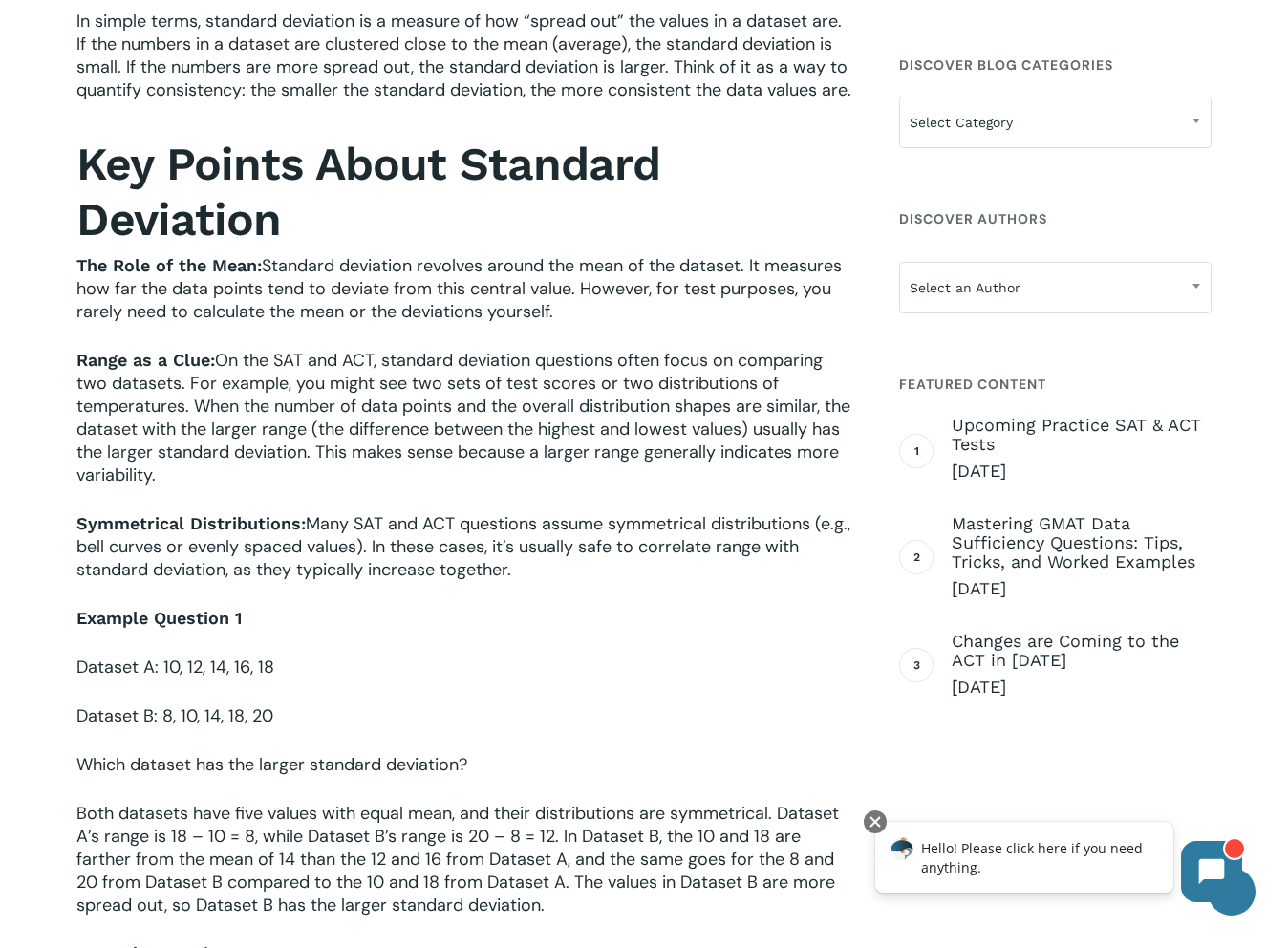
scroll to position [925, 0]
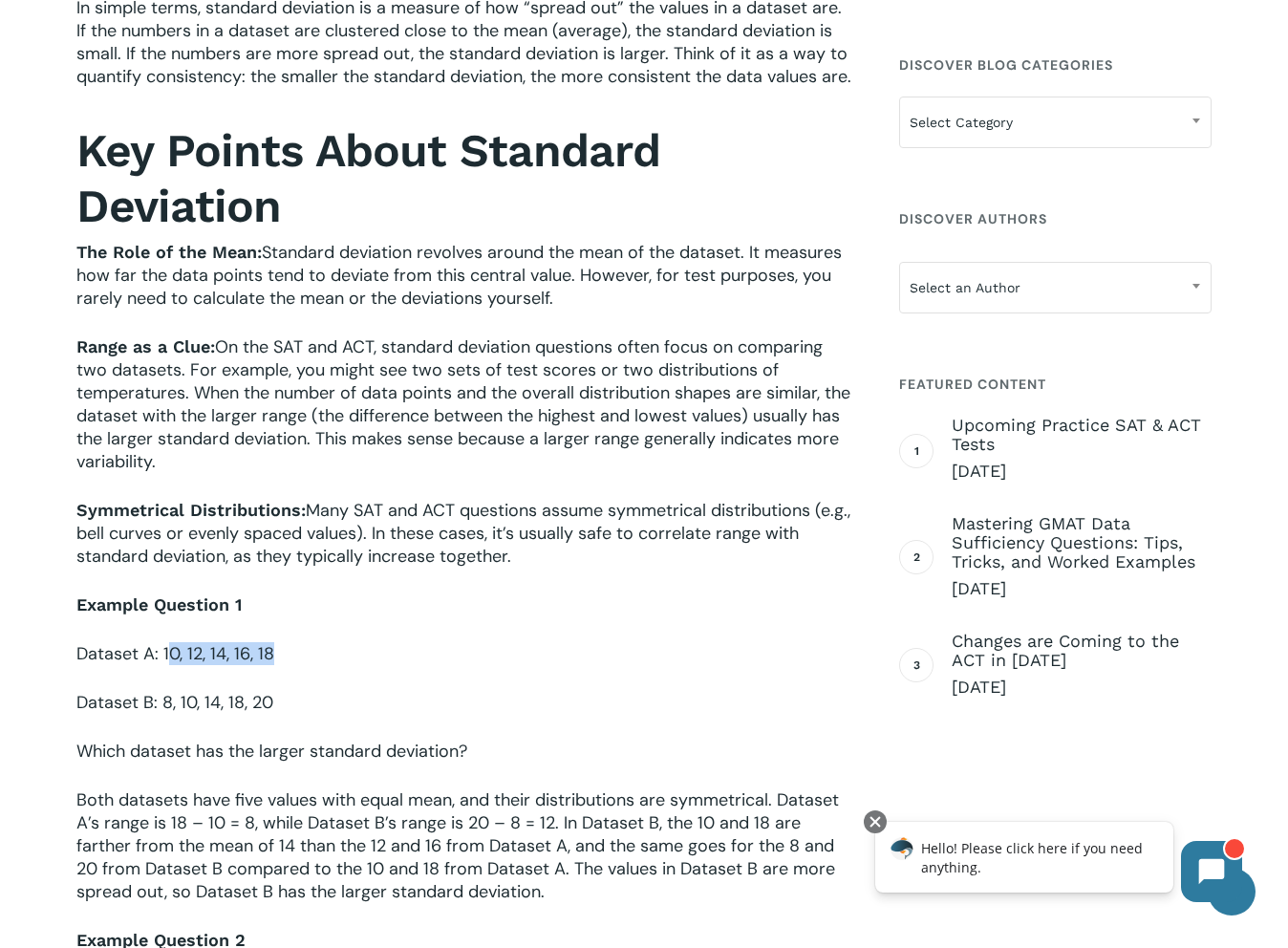
drag, startPoint x: 167, startPoint y: 658, endPoint x: 279, endPoint y: 659, distance: 112.0
click at [279, 659] on p "Dataset A: 10, 12, 14, 16, 18" at bounding box center [465, 666] width 777 height 49
drag, startPoint x: 167, startPoint y: 655, endPoint x: 265, endPoint y: 650, distance: 98.1
click at [265, 650] on span "Dataset A: 10, 12, 14, 16, 18" at bounding box center [176, 653] width 198 height 23
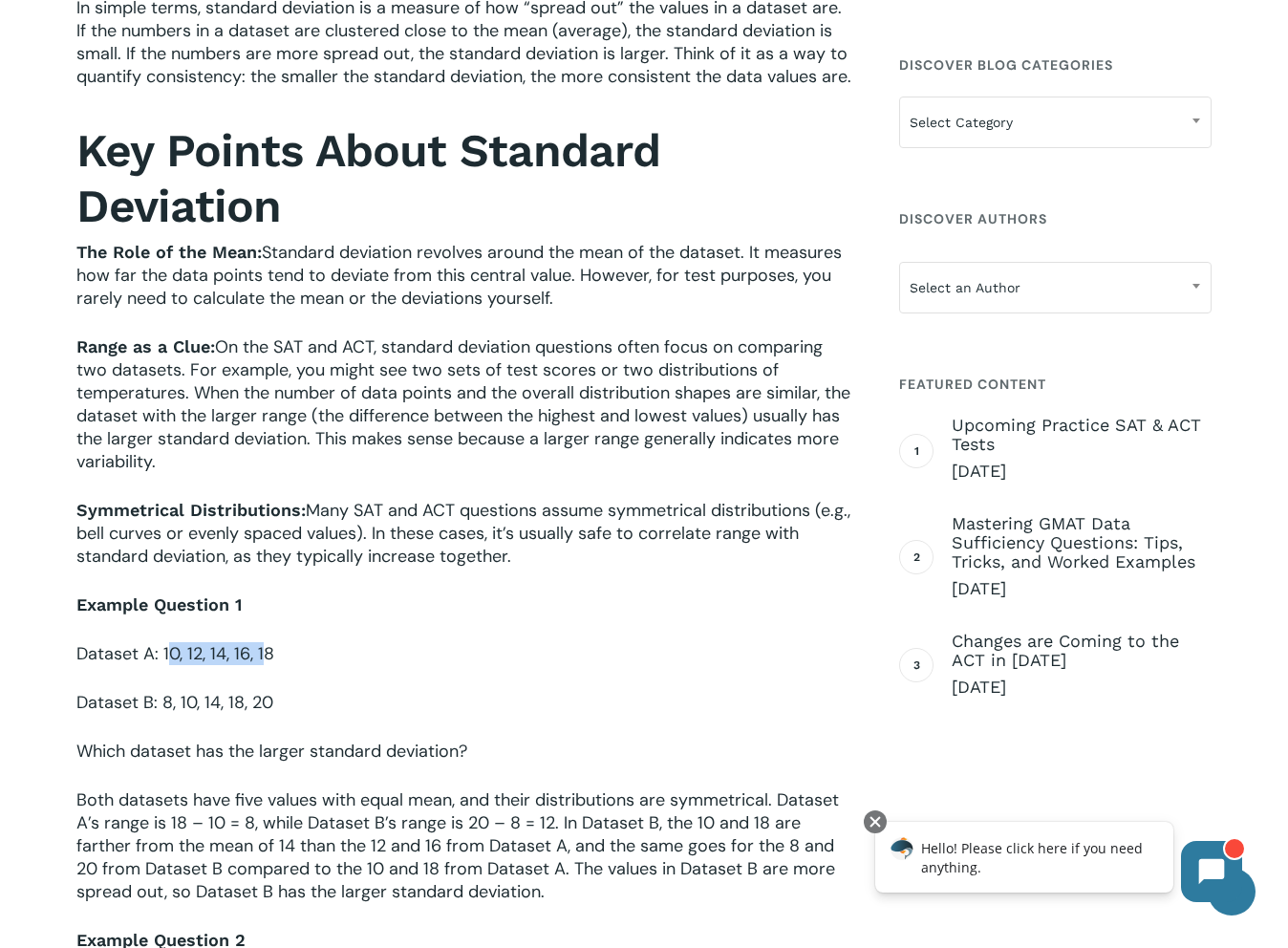
click at [265, 650] on span "Dataset A: 10, 12, 14, 16, 18" at bounding box center [176, 653] width 198 height 23
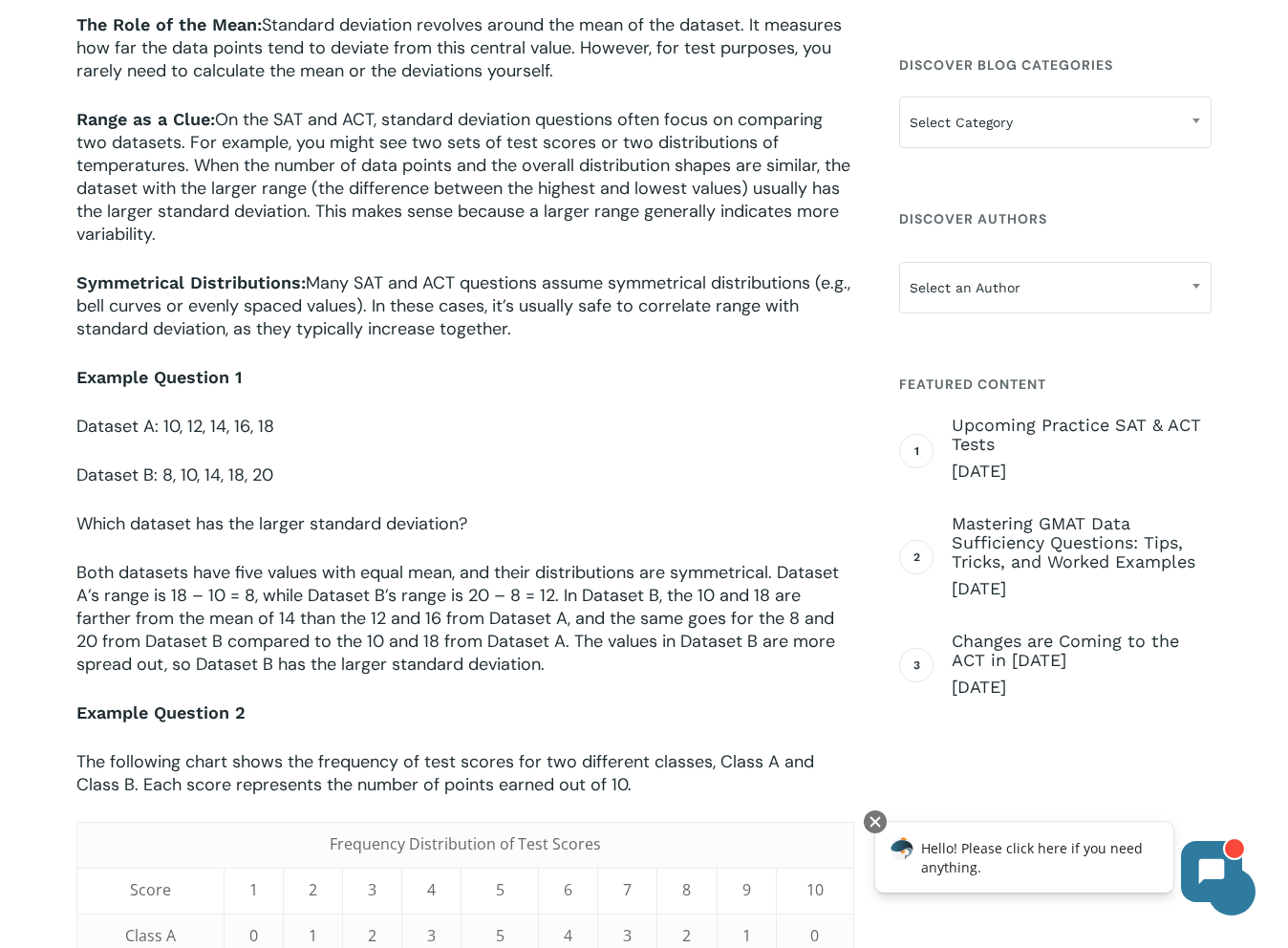
scroll to position [1154, 0]
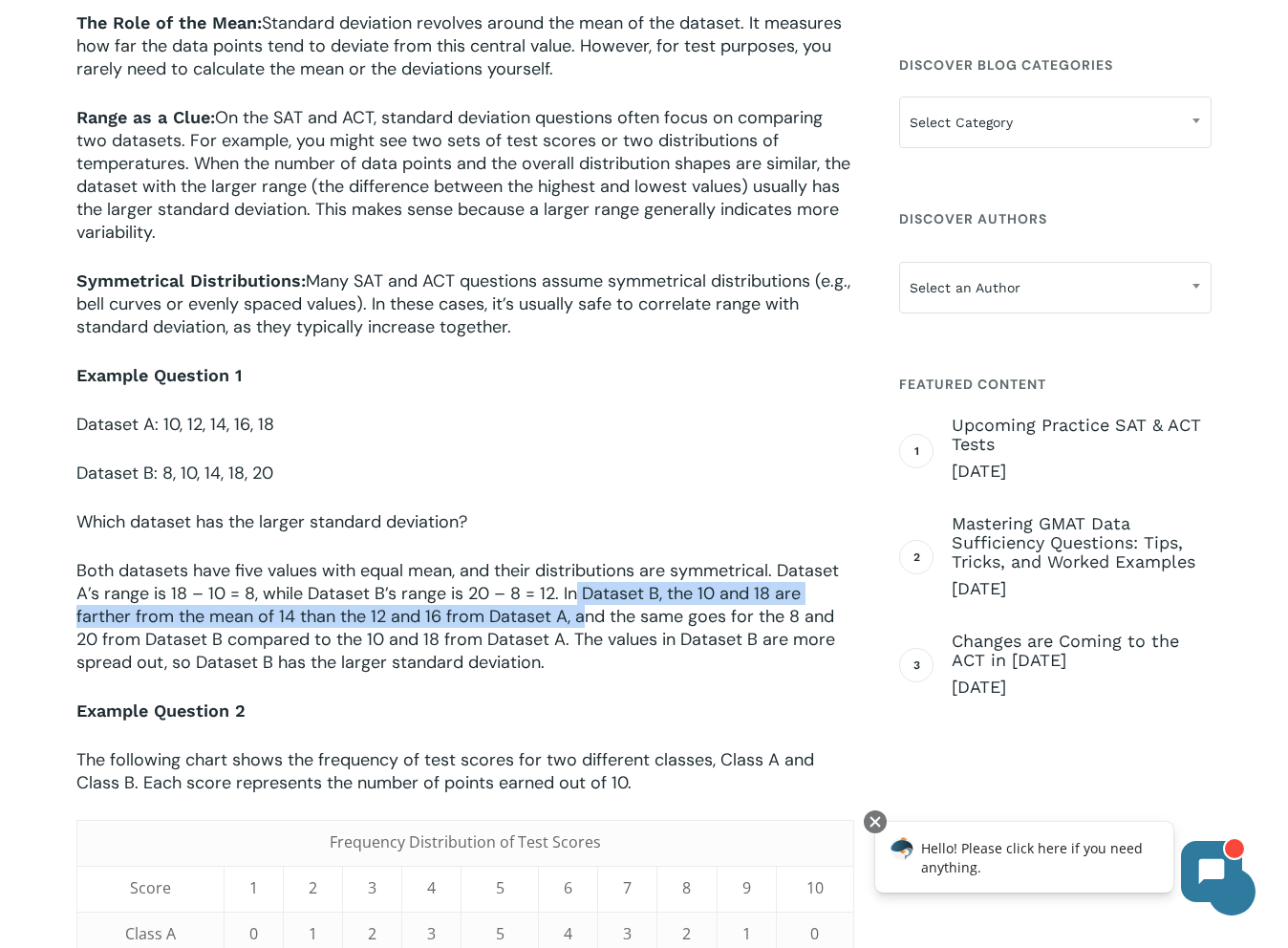
drag, startPoint x: 573, startPoint y: 597, endPoint x: 587, endPoint y: 618, distance: 25.2
click at [586, 618] on span "Both datasets have five values with equal mean, and their distributions are sym…" at bounding box center [458, 616] width 763 height 115
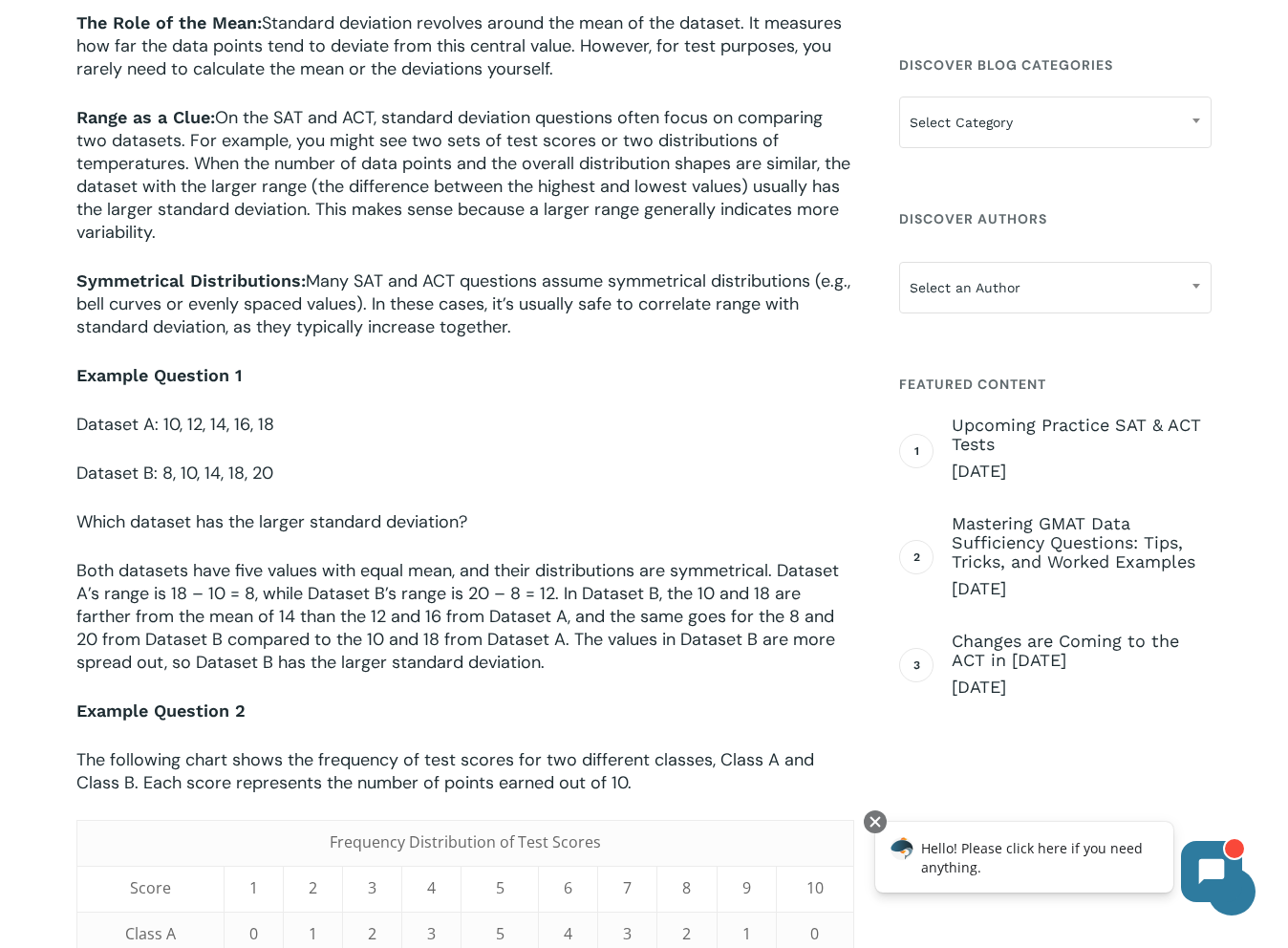
click at [587, 618] on span "Both datasets have five values with equal mean, and their distributions are sym…" at bounding box center [458, 616] width 763 height 115
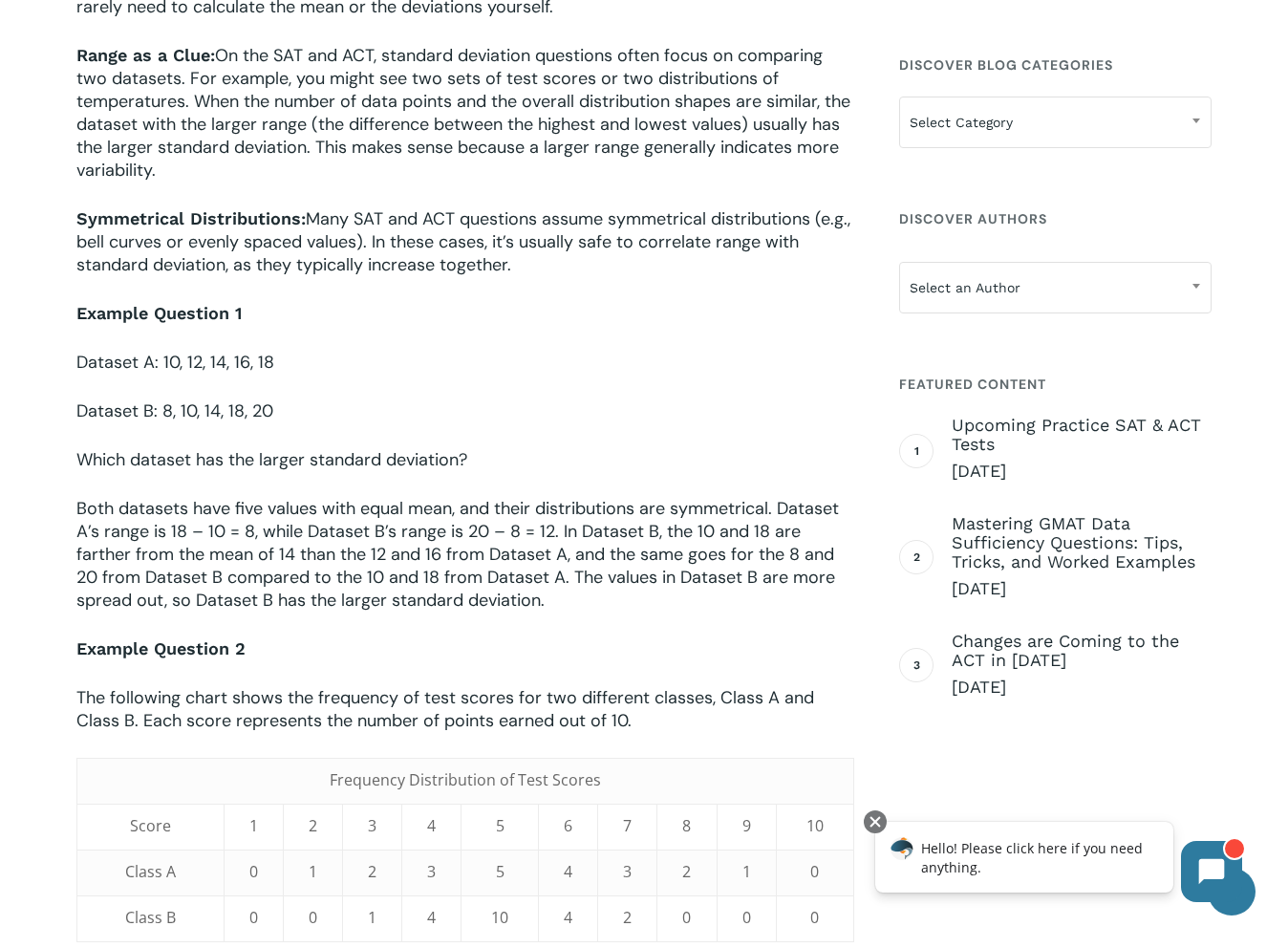
scroll to position [1216, 0]
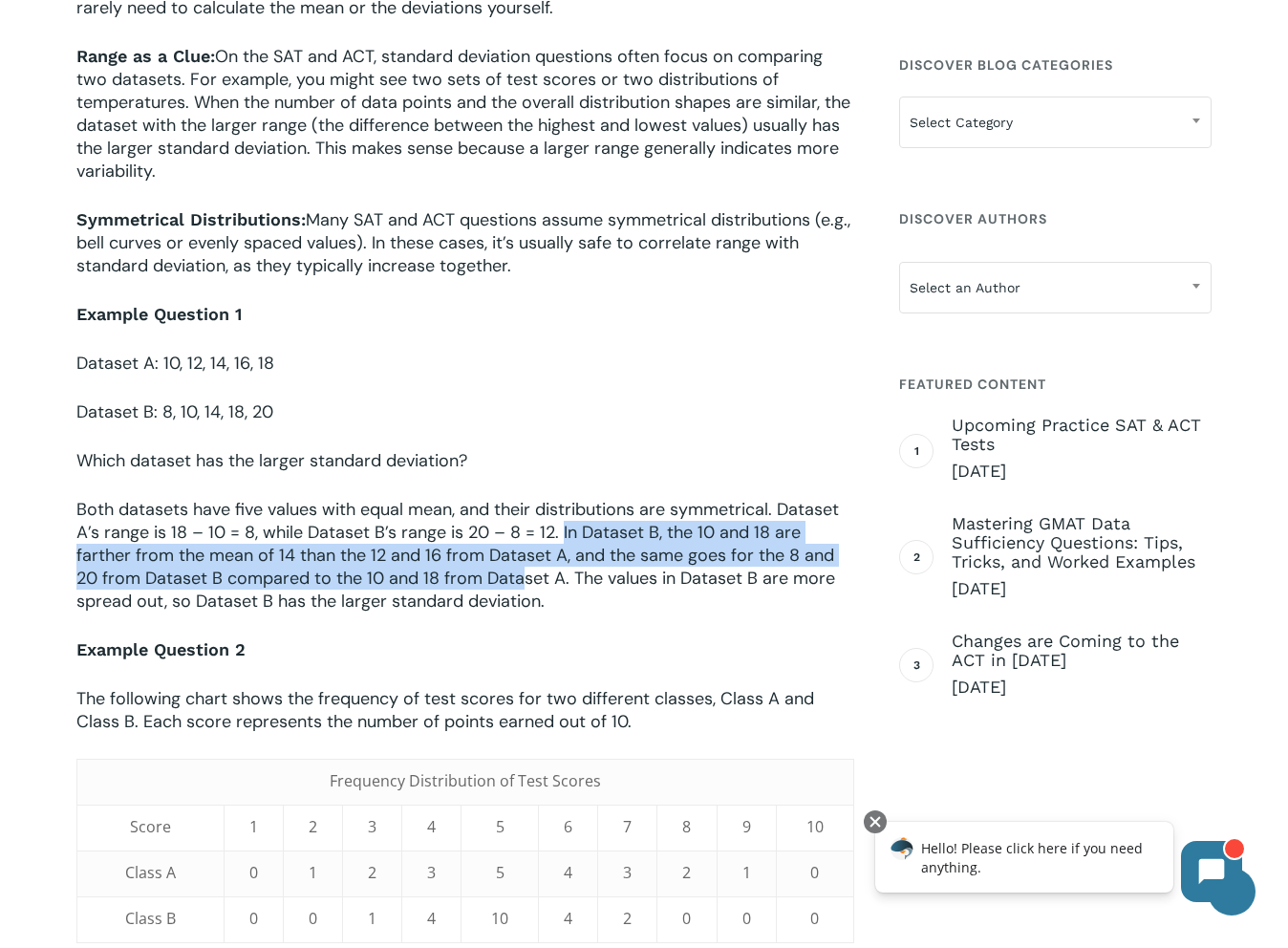
drag, startPoint x: 560, startPoint y: 538, endPoint x: 523, endPoint y: 576, distance: 53.0
click at [523, 576] on span "Both datasets have five values with equal mean, and their distributions are sym…" at bounding box center [458, 555] width 763 height 115
click at [521, 576] on span "Both datasets have five values with equal mean, and their distributions are sym…" at bounding box center [458, 555] width 763 height 115
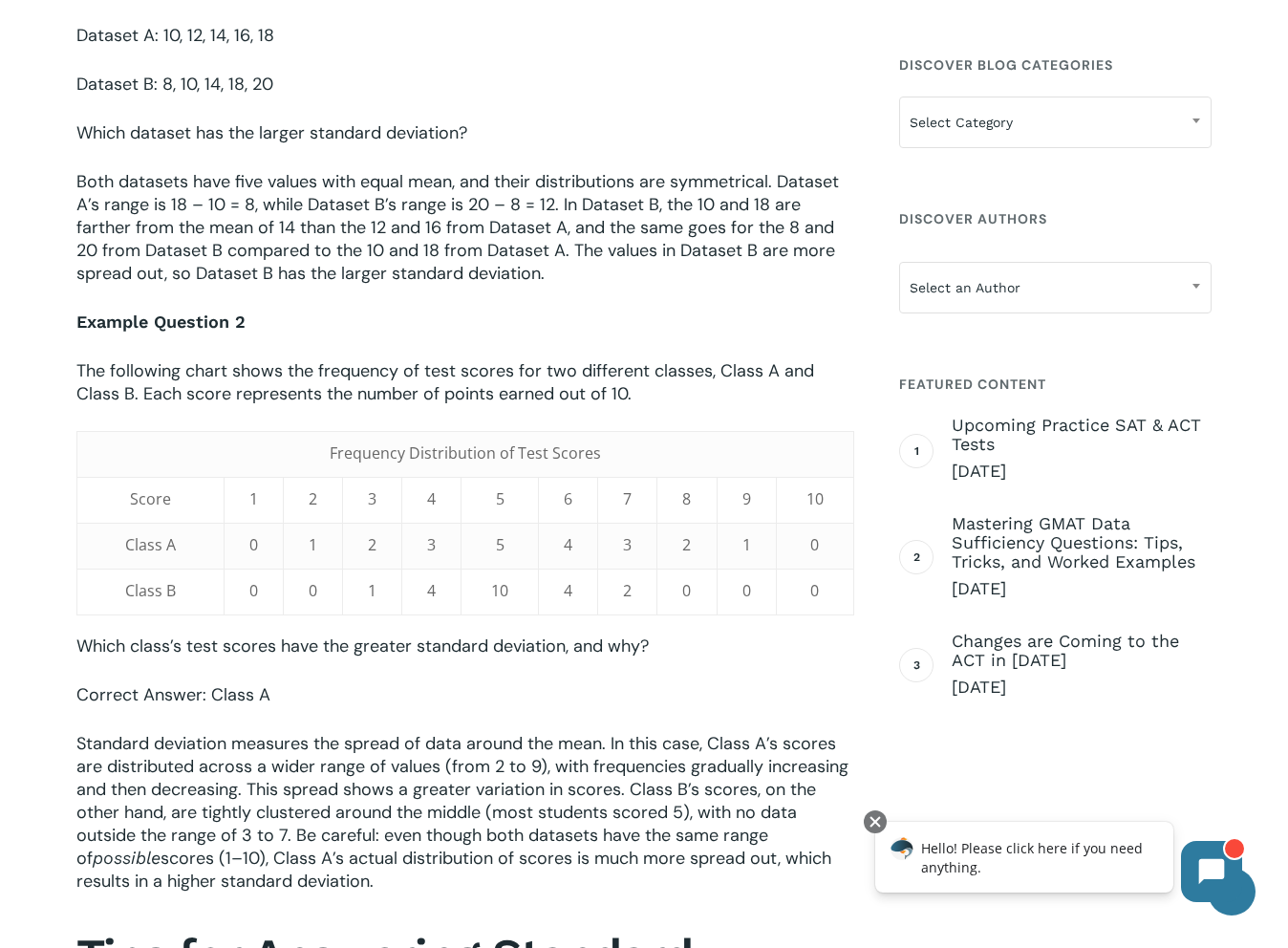
scroll to position [1539, 0]
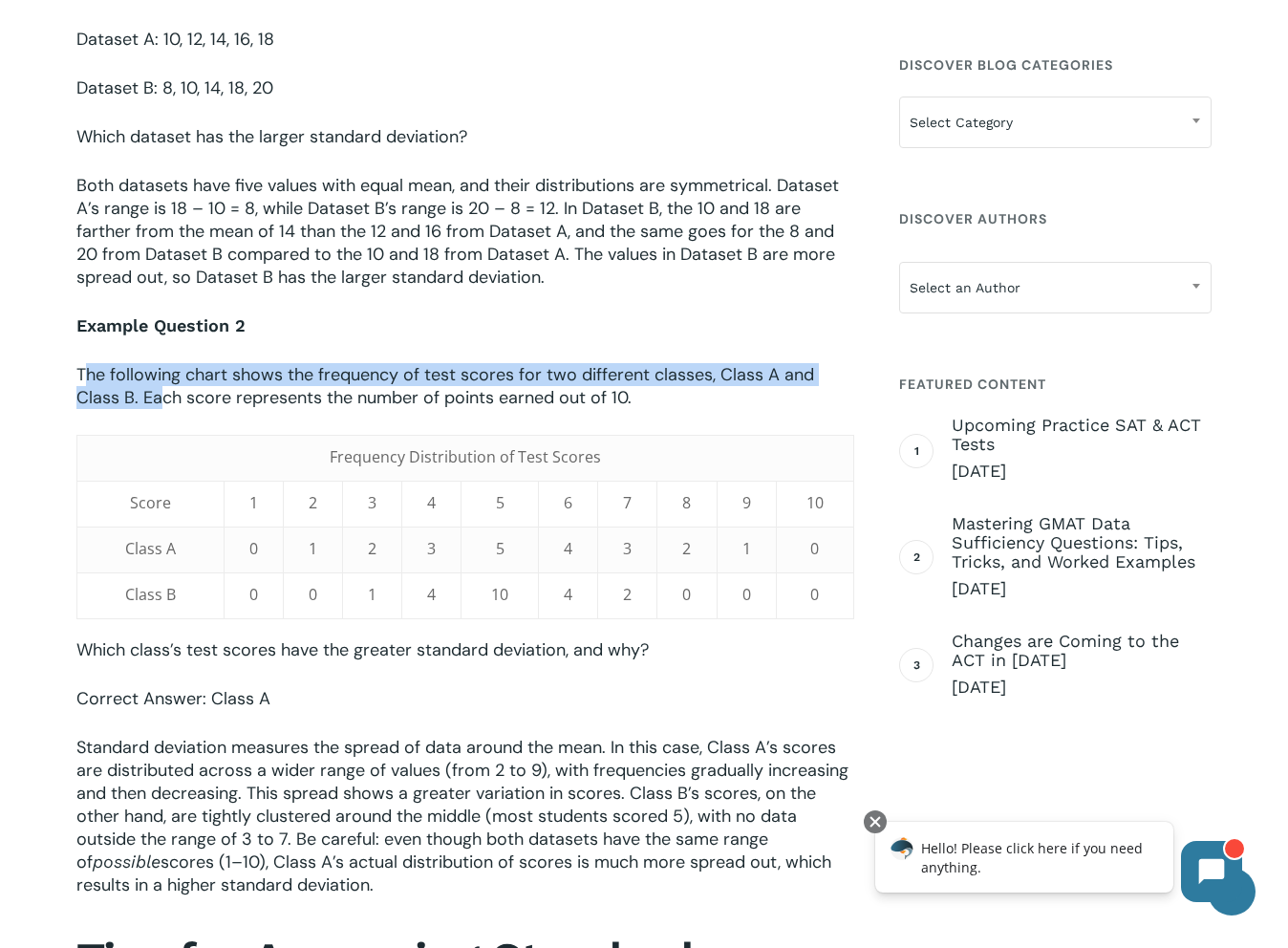
drag, startPoint x: 85, startPoint y: 376, endPoint x: 167, endPoint y: 394, distance: 84.0
click at [167, 394] on span "The following chart shows the frequency of test scores for two different classe…" at bounding box center [445, 387] width 738 height 46
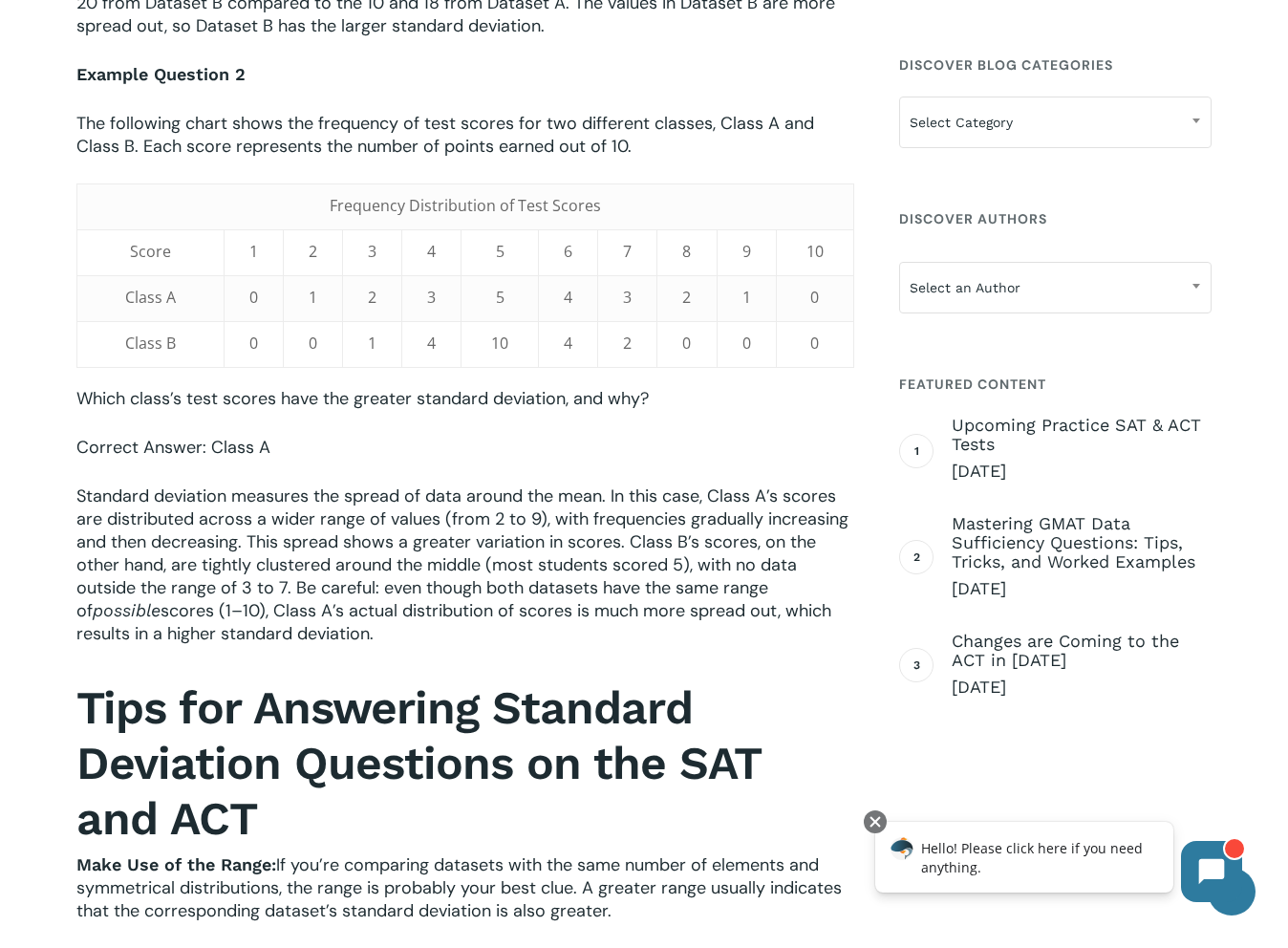
scroll to position [1829, 0]
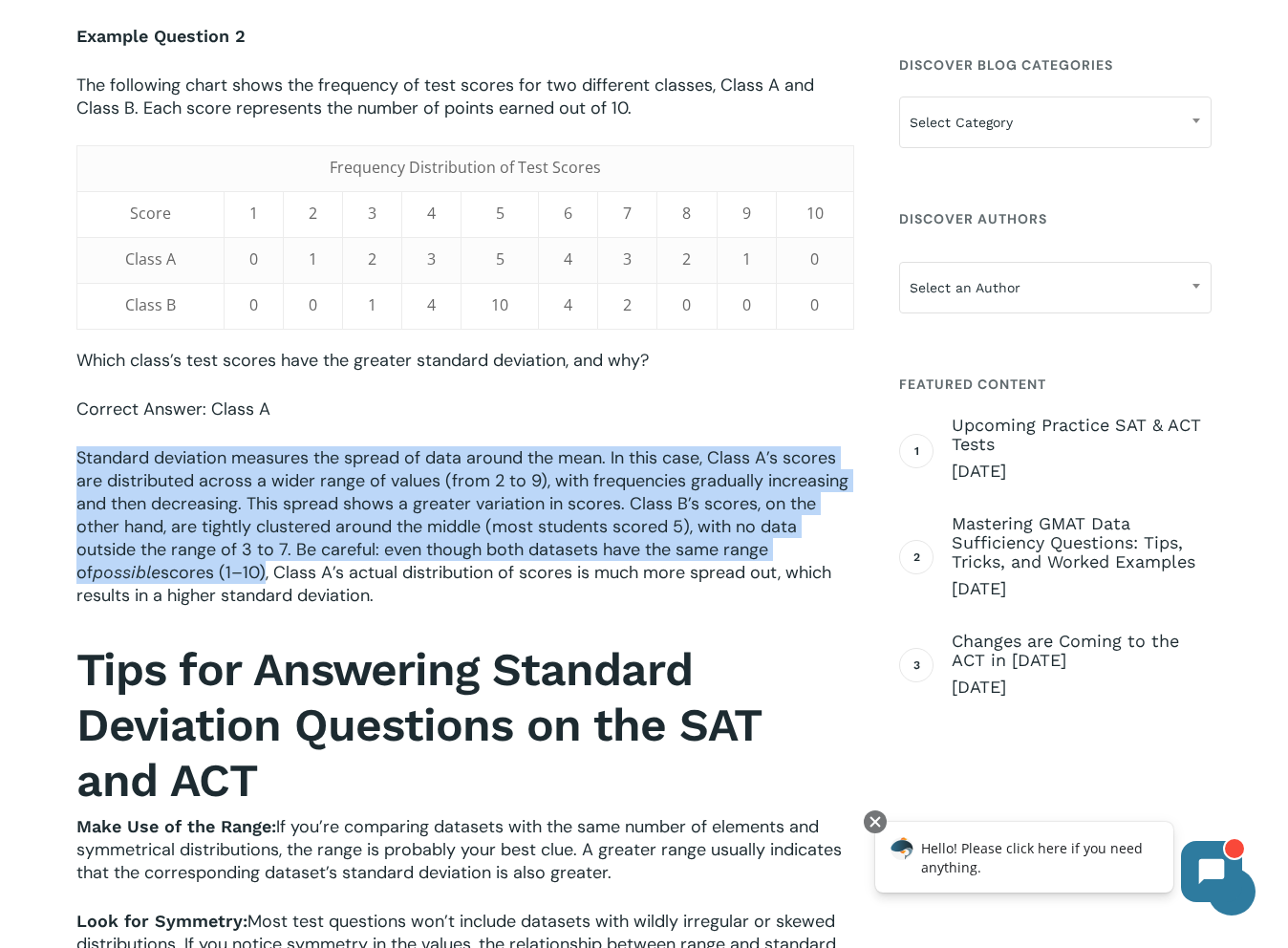
drag, startPoint x: 78, startPoint y: 456, endPoint x: 253, endPoint y: 576, distance: 212.2
click at [253, 576] on p "Standard deviation measures the spread of data around the mean. In this case, C…" at bounding box center [465, 539] width 777 height 187
click at [253, 576] on span "scores (1–10), Class A’s actual distribution of scores is much more spread out,…" at bounding box center [454, 584] width 755 height 46
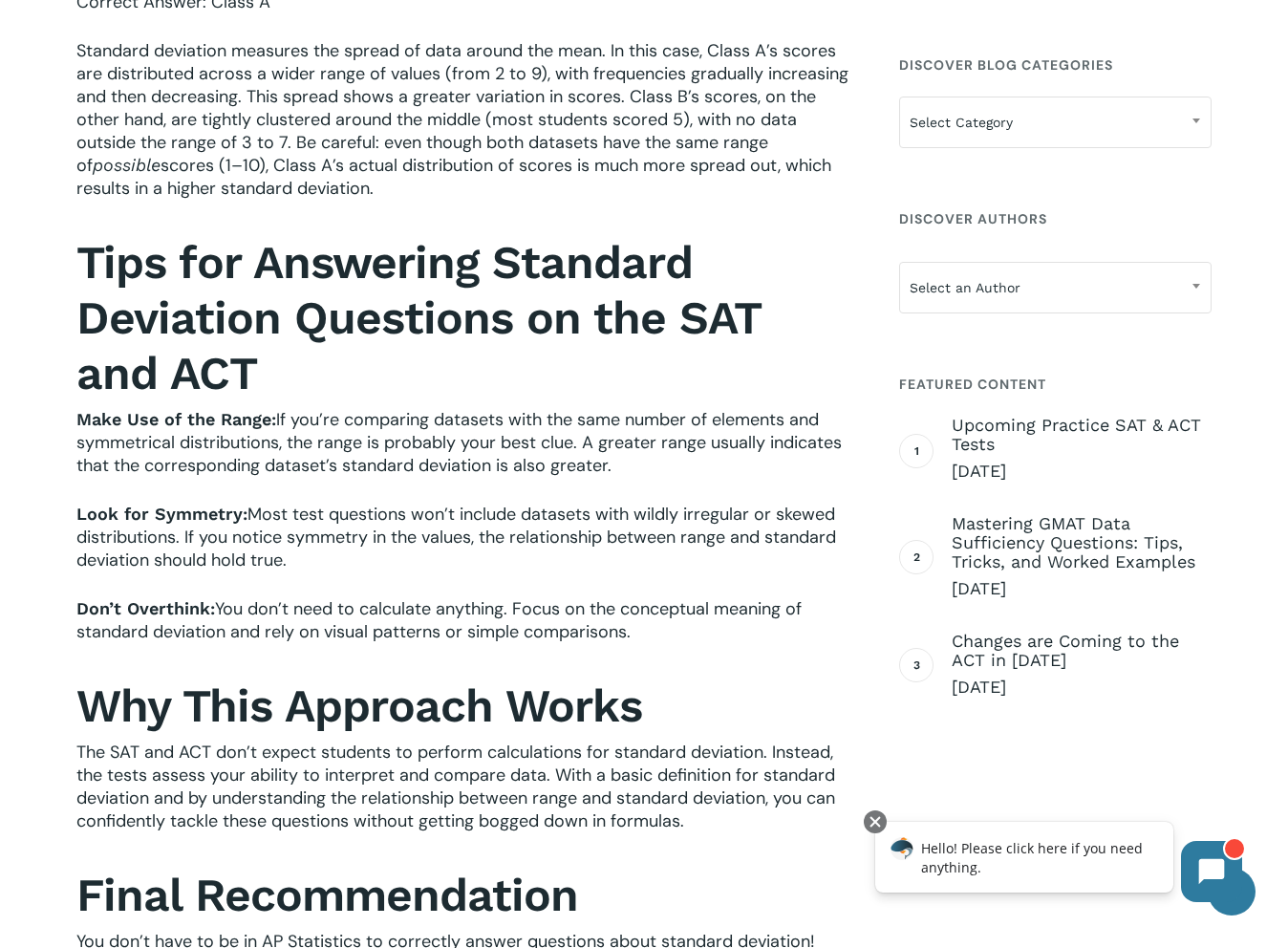
scroll to position [2235, 0]
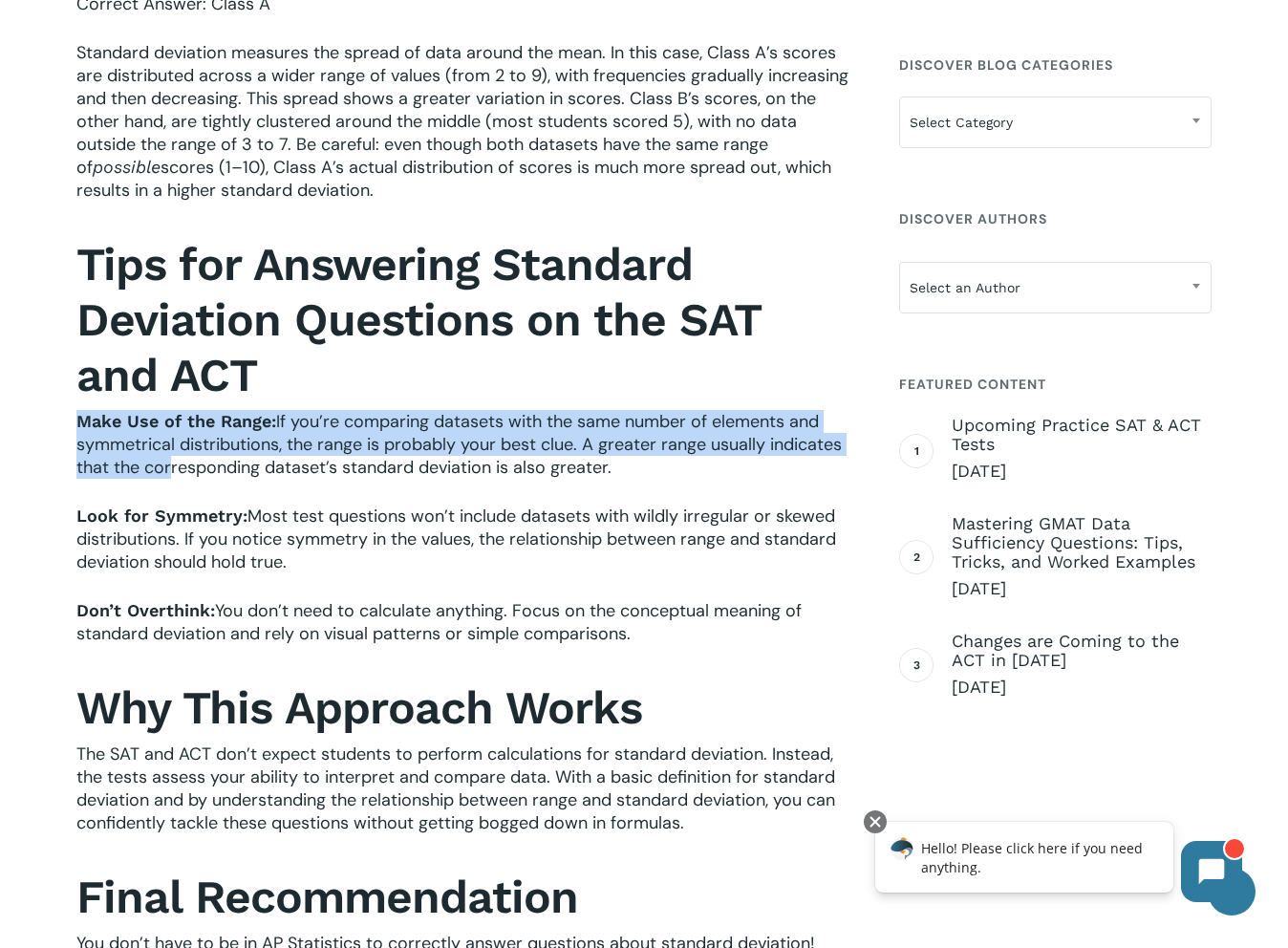
drag, startPoint x: 78, startPoint y: 420, endPoint x: 161, endPoint y: 476, distance: 100.1
click at [161, 476] on span "Make Use of the Range: If you’re comparing datasets with the same number of ele…" at bounding box center [459, 445] width 766 height 69
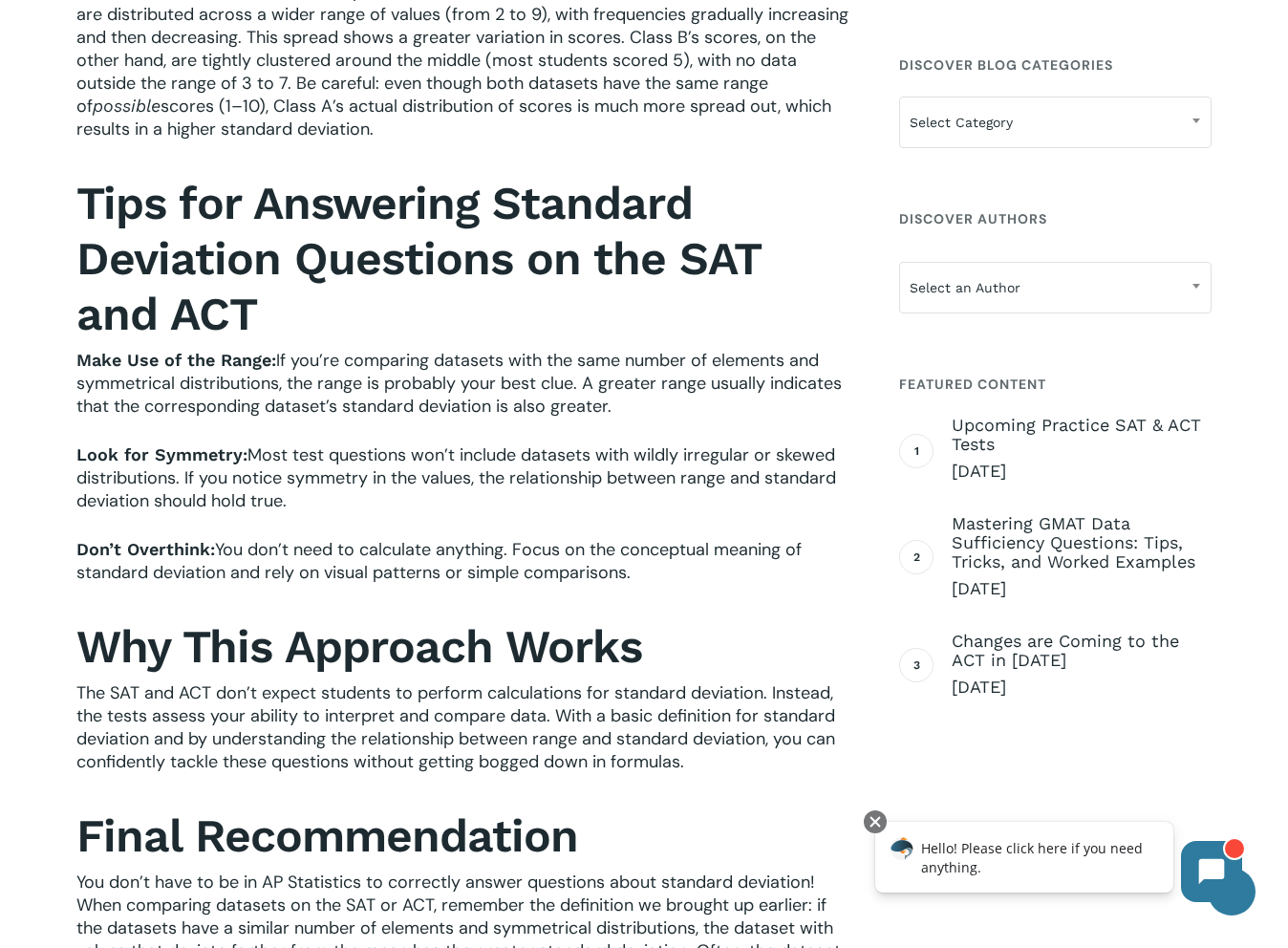
scroll to position [2319, 0]
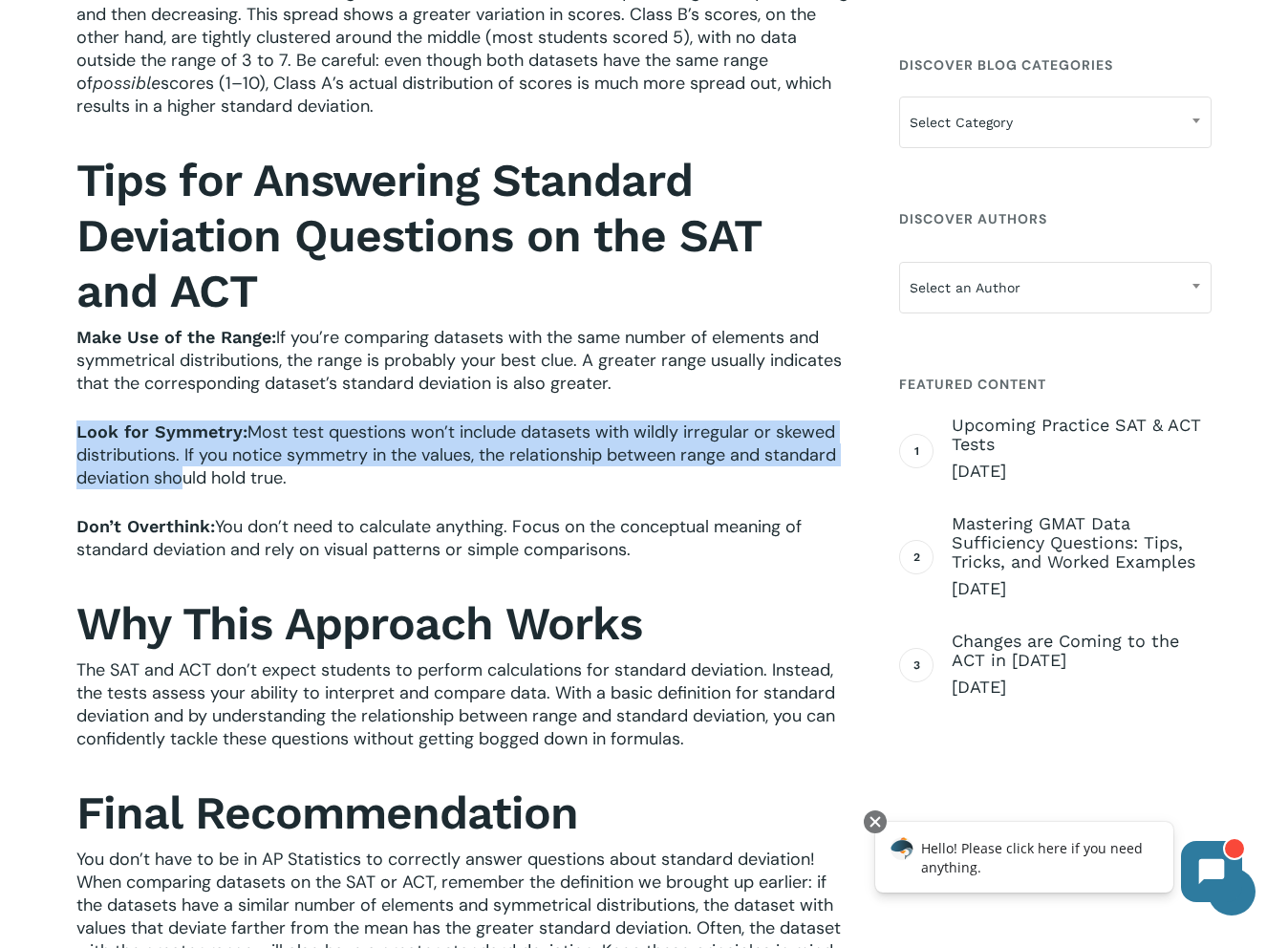
drag, startPoint x: 76, startPoint y: 433, endPoint x: 178, endPoint y: 477, distance: 111.1
click at [178, 477] on span "Look for Symmetry: Most test questions won’t include datasets with wildly irreg…" at bounding box center [456, 455] width 760 height 69
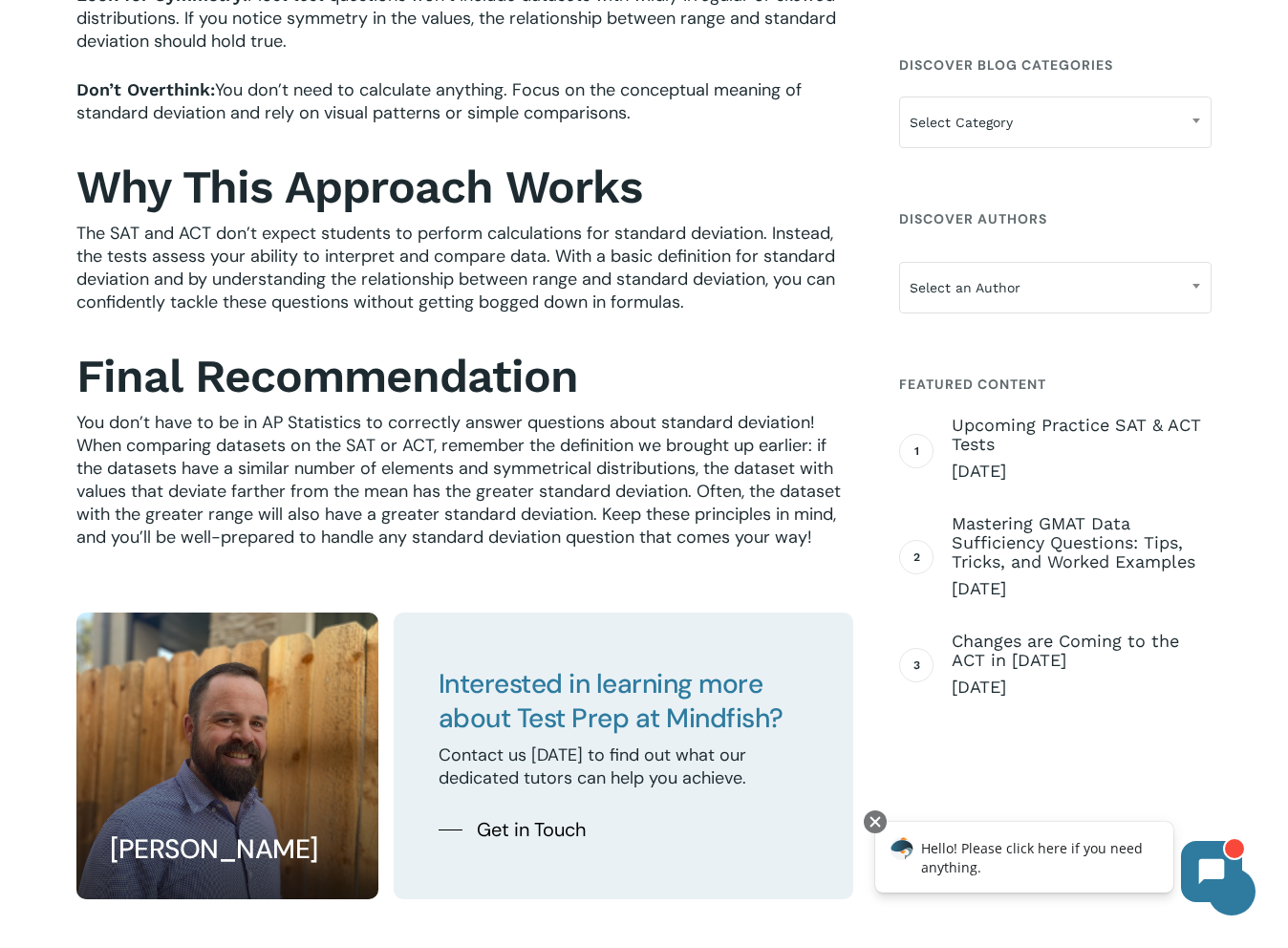
scroll to position [2755, 0]
